Goal: Navigation & Orientation: Go to known website

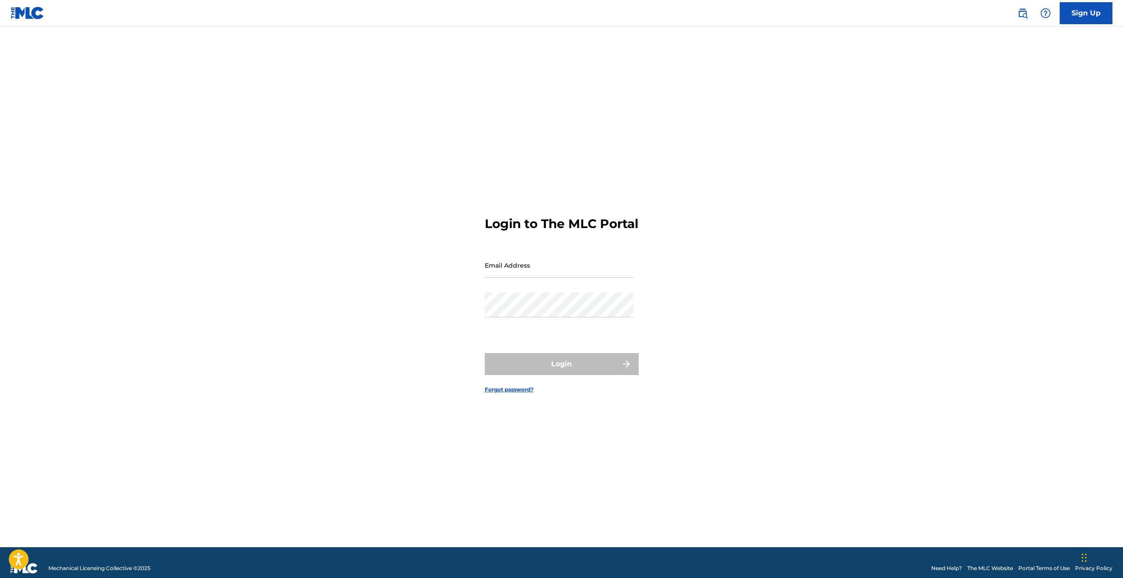
click at [509, 272] on input "Email Address" at bounding box center [559, 265] width 149 height 25
type input "[EMAIL_ADDRESS][DOMAIN_NAME]"
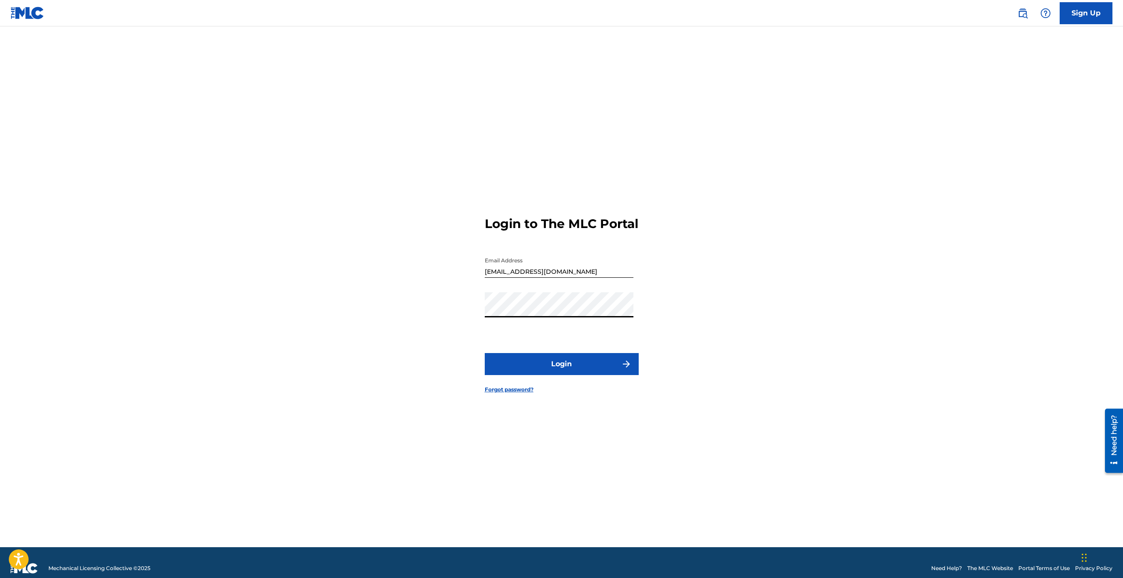
click at [559, 372] on button "Login" at bounding box center [562, 364] width 154 height 22
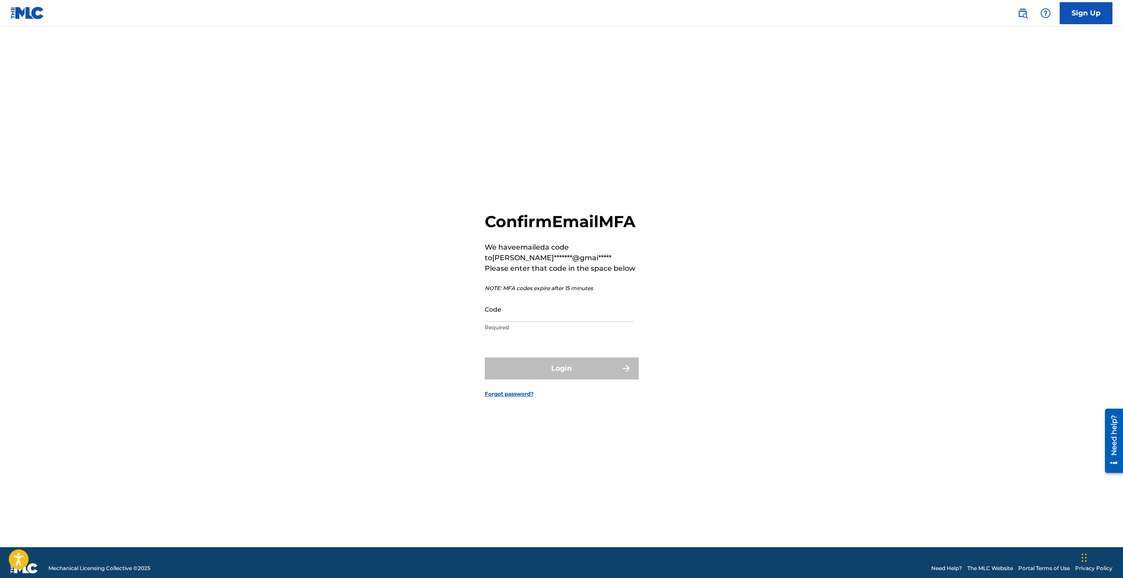
click at [539, 322] on input "Code" at bounding box center [559, 309] width 149 height 25
click at [528, 320] on input "Code" at bounding box center [559, 309] width 149 height 25
type input "956141"
click at [485, 357] on button "Login" at bounding box center [562, 368] width 154 height 22
